Goal: Information Seeking & Learning: Learn about a topic

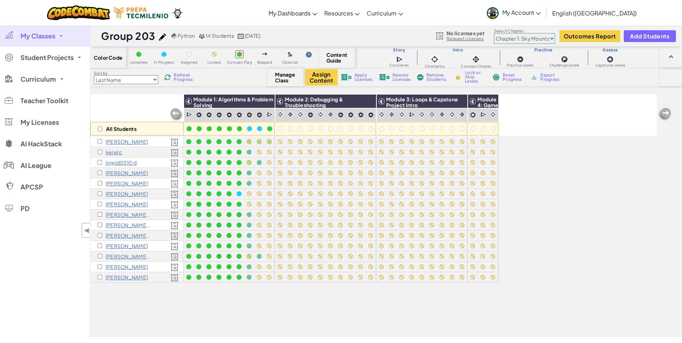
click at [66, 39] on link "My Classes" at bounding box center [45, 36] width 90 height 22
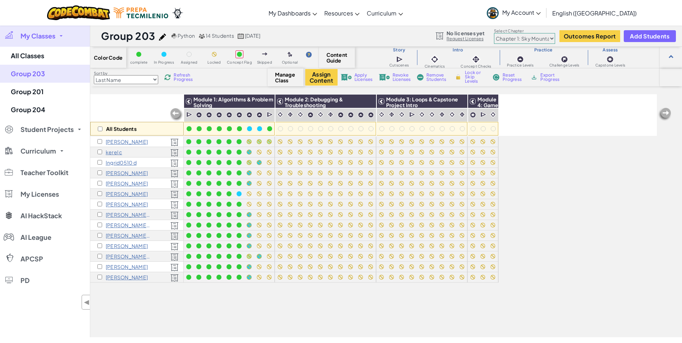
click at [232, 313] on div "All Students Module 1: Algorithms & Problem Solving Module 2: Debugging & Troub…" at bounding box center [373, 175] width 567 height 307
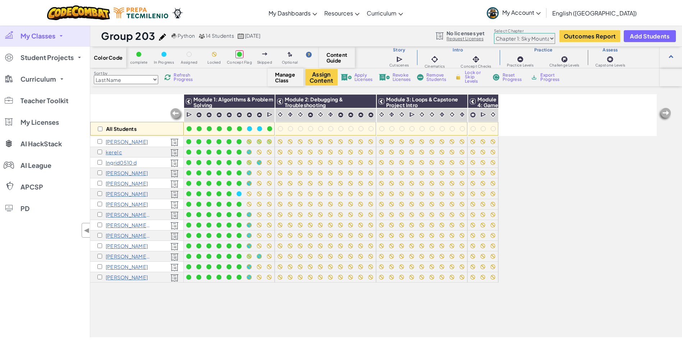
click at [177, 77] on span "Refresh Progress" at bounding box center [185, 77] width 22 height 9
click at [61, 39] on link "My Classes" at bounding box center [45, 36] width 90 height 22
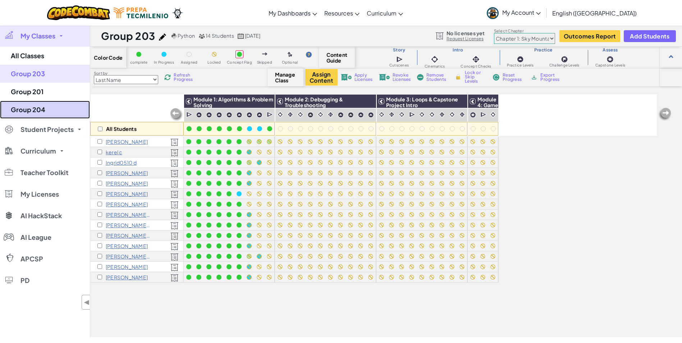
click at [46, 109] on link "Group 204" at bounding box center [45, 110] width 90 height 18
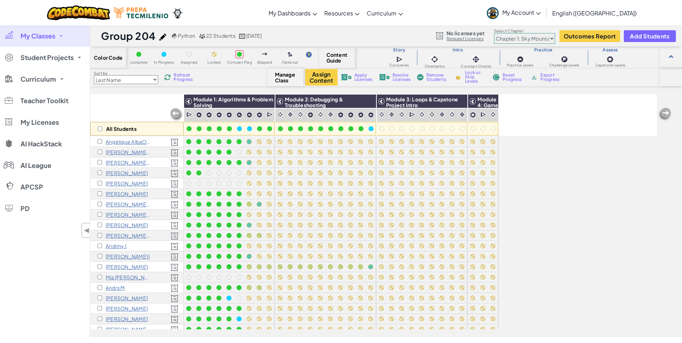
click at [183, 79] on span "Refresh Progress" at bounding box center [185, 77] width 22 height 9
click at [342, 29] on link "Ozaria Teacher Dashboard" at bounding box center [318, 30] width 107 height 11
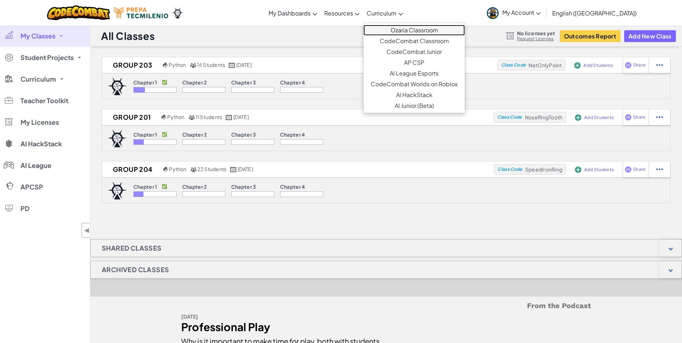
click at [412, 28] on link "Ozaria Classroom" at bounding box center [413, 30] width 101 height 11
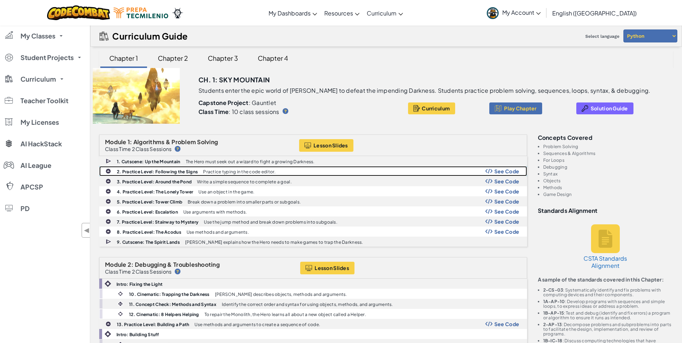
click at [509, 174] on span "See Code" at bounding box center [506, 171] width 25 height 6
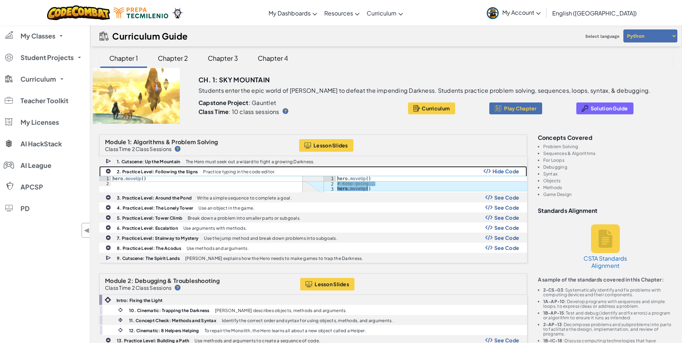
click at [507, 173] on span "Hide Code" at bounding box center [506, 171] width 27 height 6
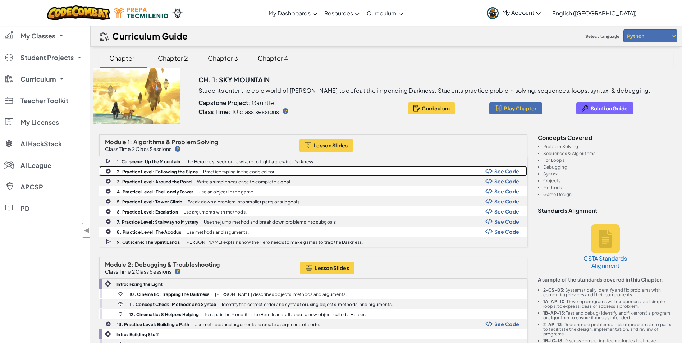
click at [150, 169] on b "2. Practice Level: Following the Signs" at bounding box center [157, 171] width 81 height 5
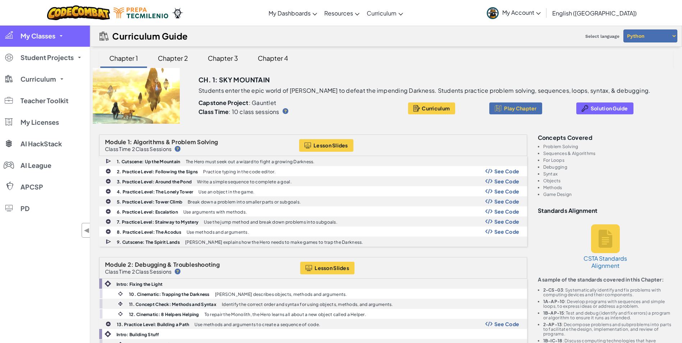
click at [70, 35] on link "My Classes" at bounding box center [45, 36] width 90 height 22
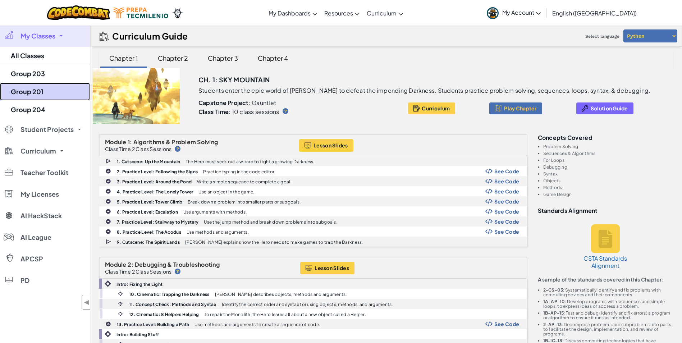
click at [30, 91] on link "Group 201" at bounding box center [45, 92] width 90 height 18
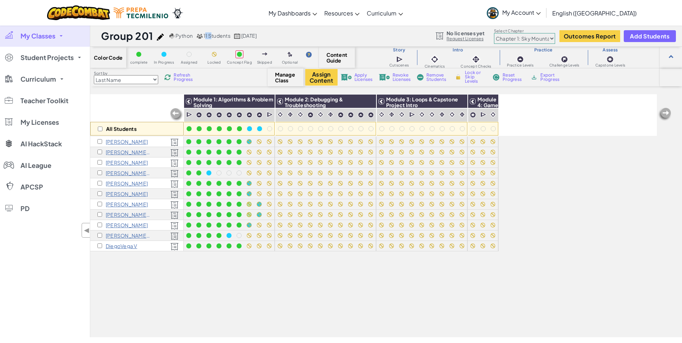
drag, startPoint x: 206, startPoint y: 34, endPoint x: 212, endPoint y: 34, distance: 5.4
click at [212, 34] on span "11 Students" at bounding box center [216, 35] width 27 height 6
drag, startPoint x: 206, startPoint y: 35, endPoint x: 213, endPoint y: 34, distance: 7.2
click at [213, 34] on span "11 Students" at bounding box center [216, 35] width 27 height 6
click at [205, 266] on div "All Students Module 1: Algorithms & Problem Solving Module 2: Debugging & Troub…" at bounding box center [373, 175] width 567 height 307
